Goal: Check status

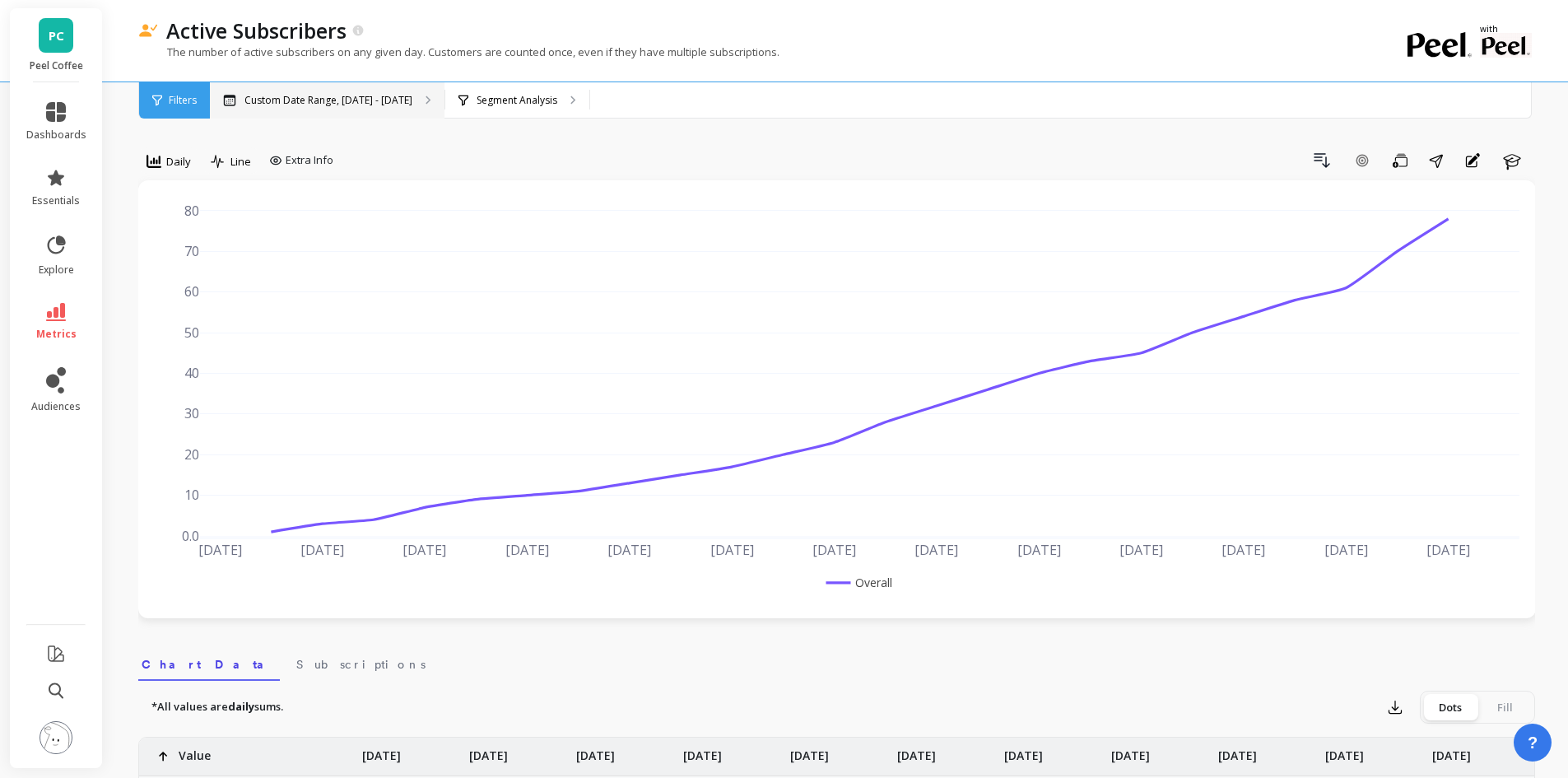
click at [341, 101] on p "Custom Date Range, Mar 1 - Aug 24" at bounding box center [328, 100] width 168 height 13
